Goal: Task Accomplishment & Management: Complete application form

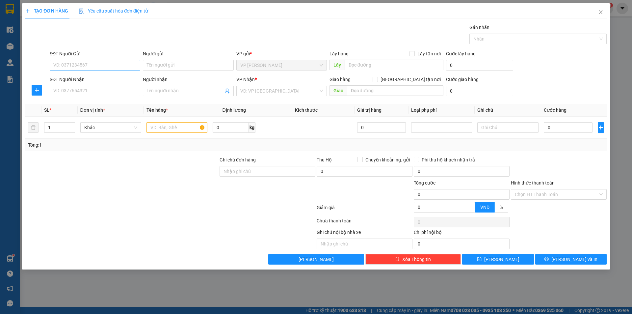
click at [100, 63] on input "SĐT Người Gửi" at bounding box center [95, 65] width 91 height 11
click at [98, 81] on div "0989557124 - Chị Hoa" at bounding box center [95, 78] width 83 height 7
type input "0989557124"
type input "Chị Hoa"
type input "0989557124"
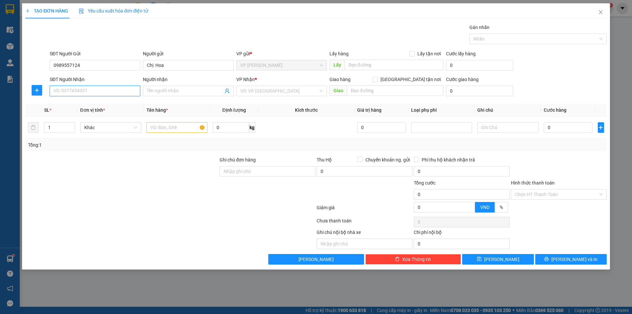
click at [95, 91] on input "SĐT Người Nhận" at bounding box center [95, 91] width 91 height 11
click at [79, 115] on div "0983097997 - a hải" at bounding box center [95, 114] width 83 height 7
type input "0983097997"
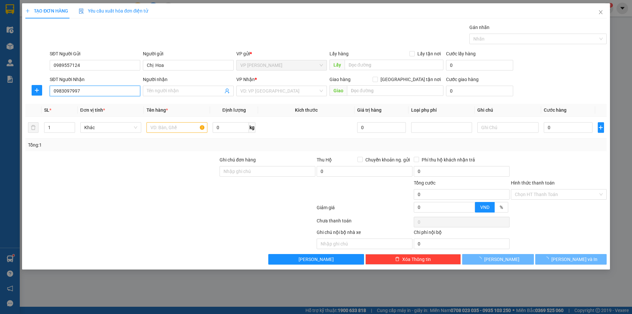
type input "a hải"
checkbox input "true"
type input "B22,Lô 12 KĐT Mới ,[PERSON_NAME] ,[PERSON_NAME] ,HN"
type input "60.000"
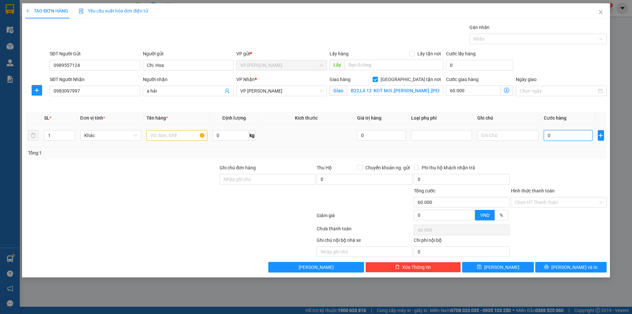
click at [547, 136] on input "0" at bounding box center [568, 135] width 49 height 11
type input "40"
type input "60.040"
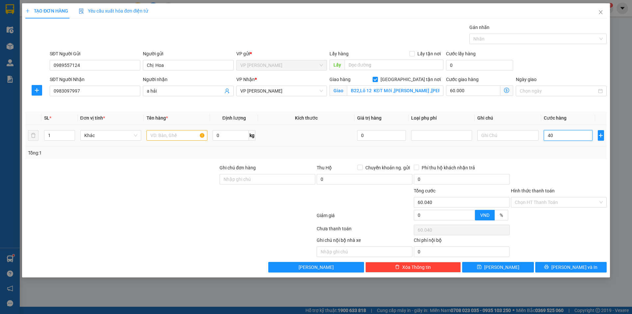
type input "400"
type input "60.400"
type input "4.000"
type input "64.000"
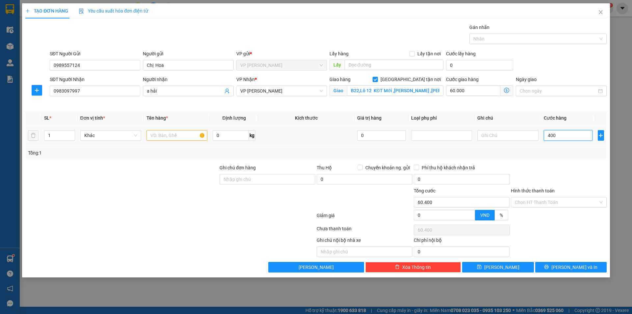
type input "64.000"
type input "40.000"
type input "100.000"
type input "40.000"
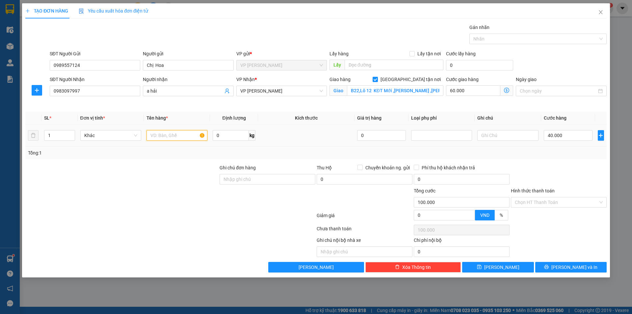
click at [169, 136] on input "text" at bounding box center [177, 135] width 61 height 11
type input "thực phẩm"
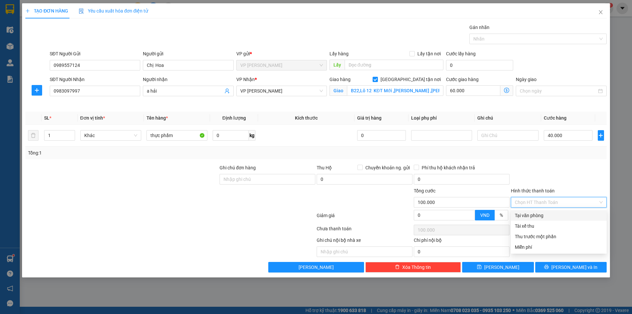
click at [521, 203] on input "Hình thức thanh toán" at bounding box center [556, 202] width 83 height 10
click at [527, 212] on div "Tại văn phòng" at bounding box center [559, 215] width 88 height 7
type input "0"
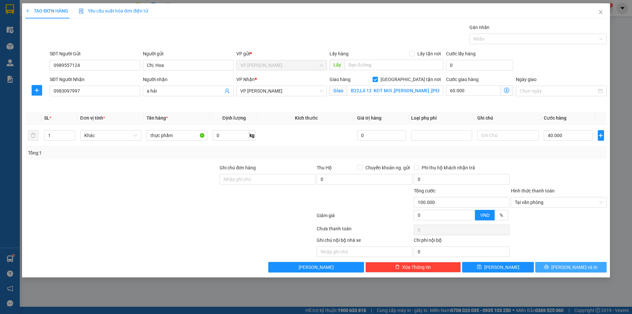
click at [549, 268] on icon "printer" at bounding box center [546, 266] width 5 height 5
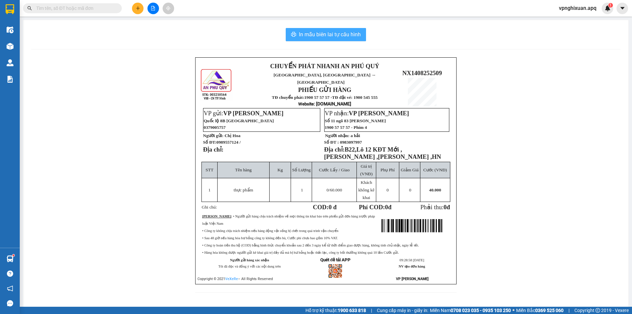
click at [338, 37] on span "In mẫu biên lai tự cấu hình" at bounding box center [330, 34] width 62 height 8
